Goal: Transaction & Acquisition: Purchase product/service

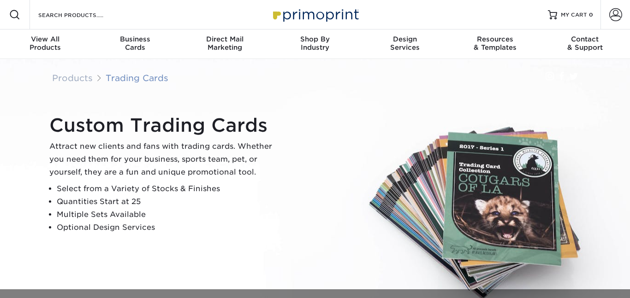
click at [156, 80] on link "Trading Cards" at bounding box center [137, 78] width 63 height 10
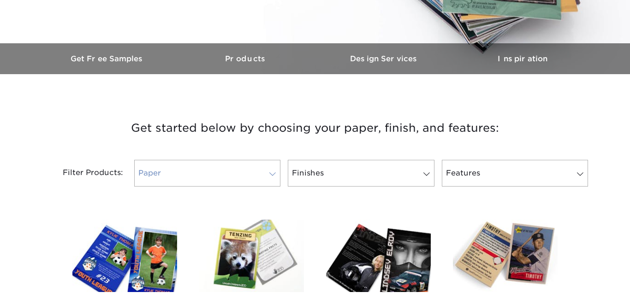
scroll to position [250, 0]
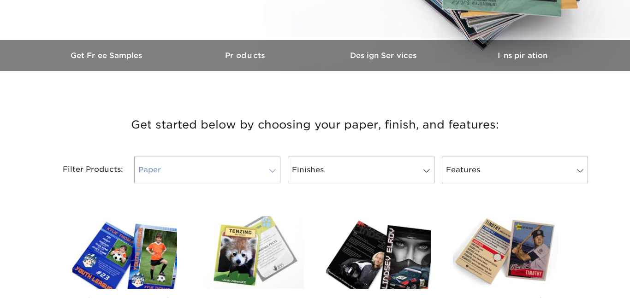
click at [183, 176] on link "Paper" at bounding box center [207, 170] width 146 height 27
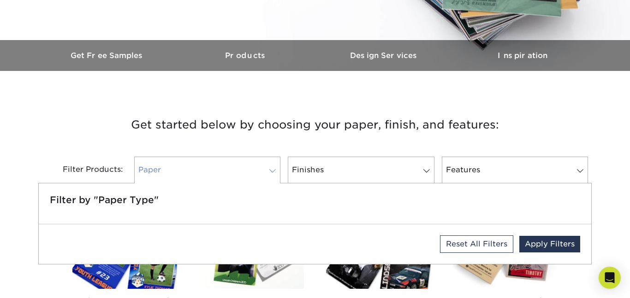
click at [233, 169] on link "Paper" at bounding box center [207, 170] width 146 height 27
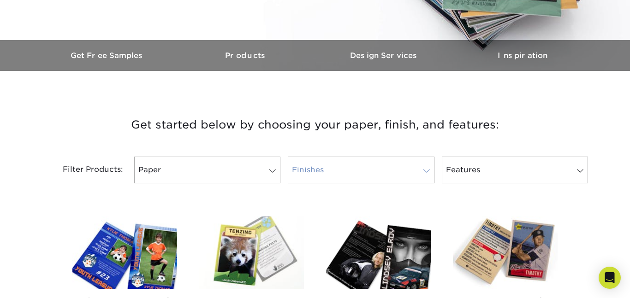
click at [360, 175] on link "Finishes" at bounding box center [361, 170] width 146 height 27
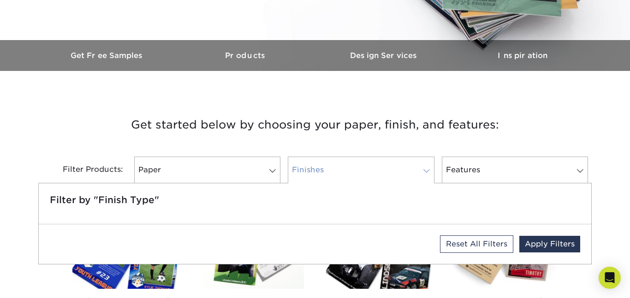
click at [338, 167] on link "Finishes" at bounding box center [361, 170] width 146 height 27
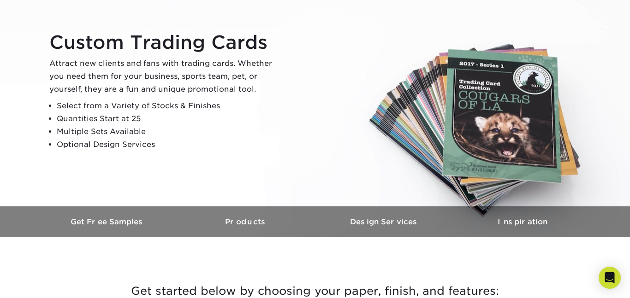
scroll to position [0, 0]
